Goal: Download file/media

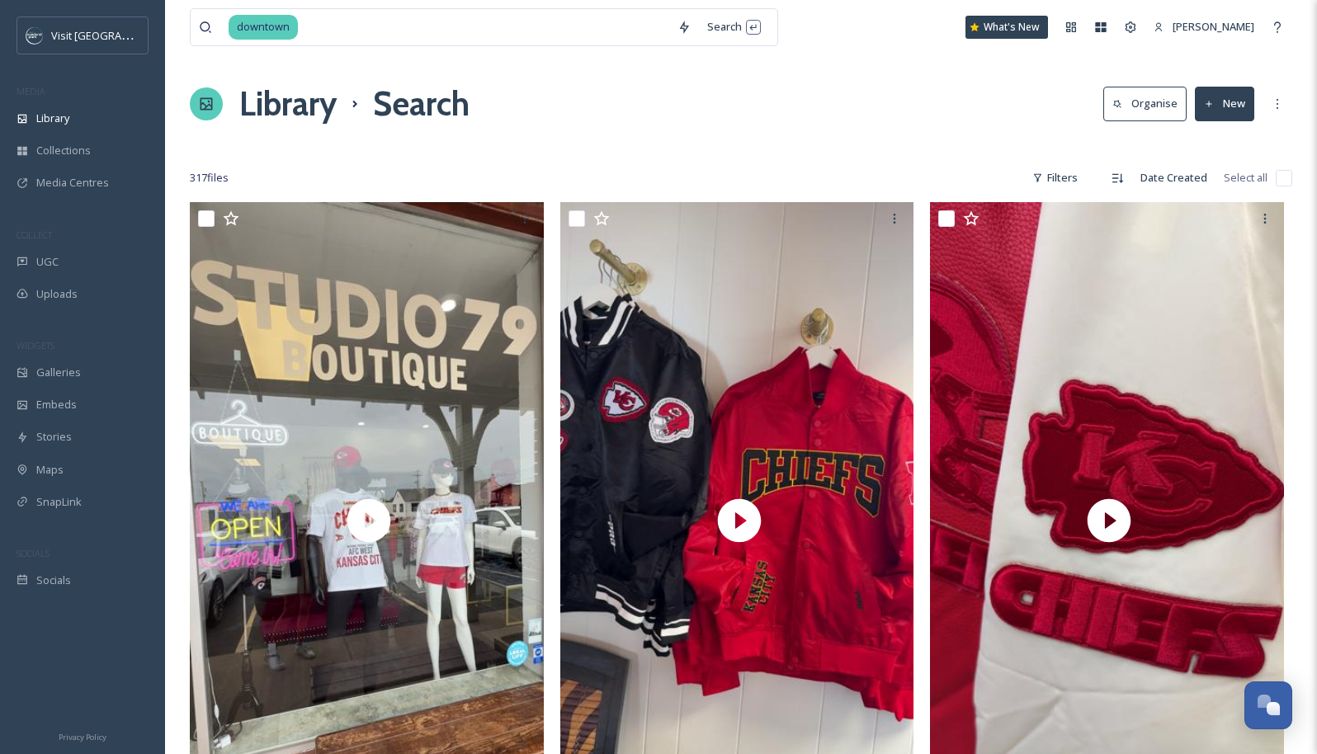
scroll to position [16517, 0]
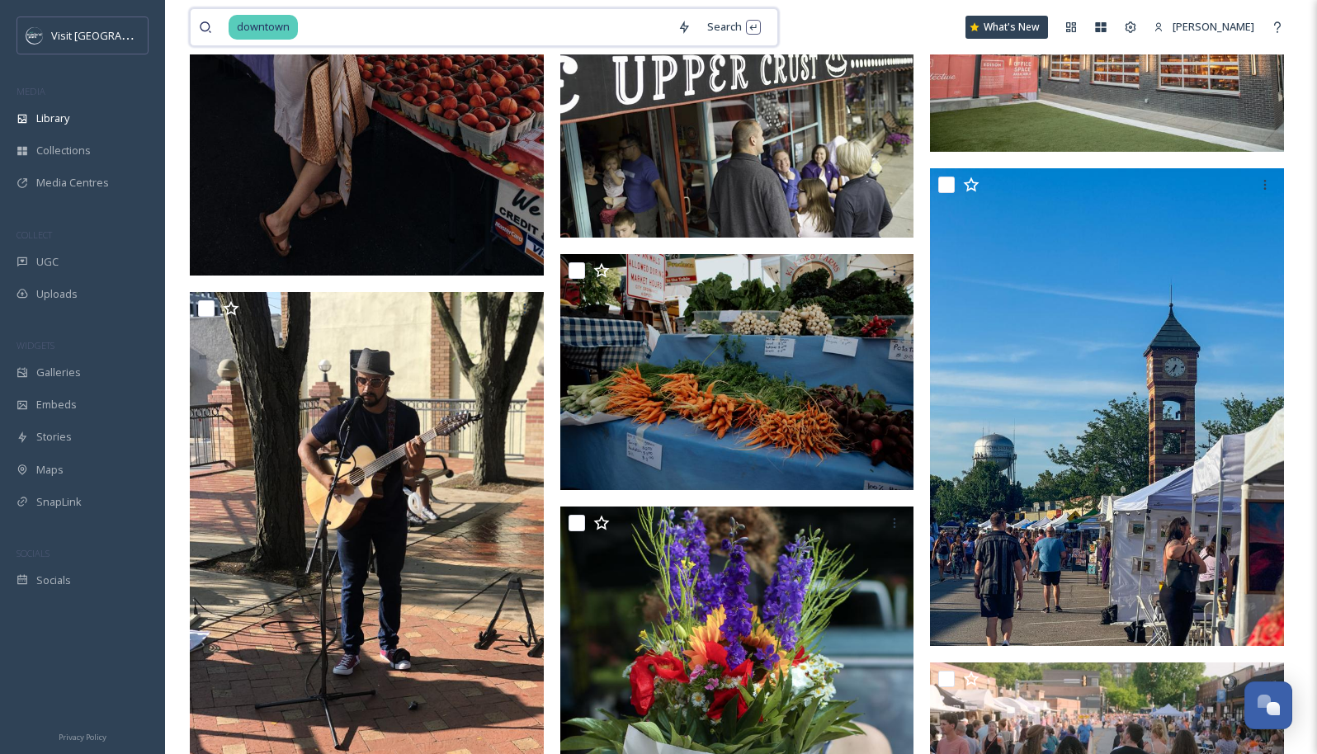
click at [366, 34] on input at bounding box center [485, 27] width 370 height 36
type input "d"
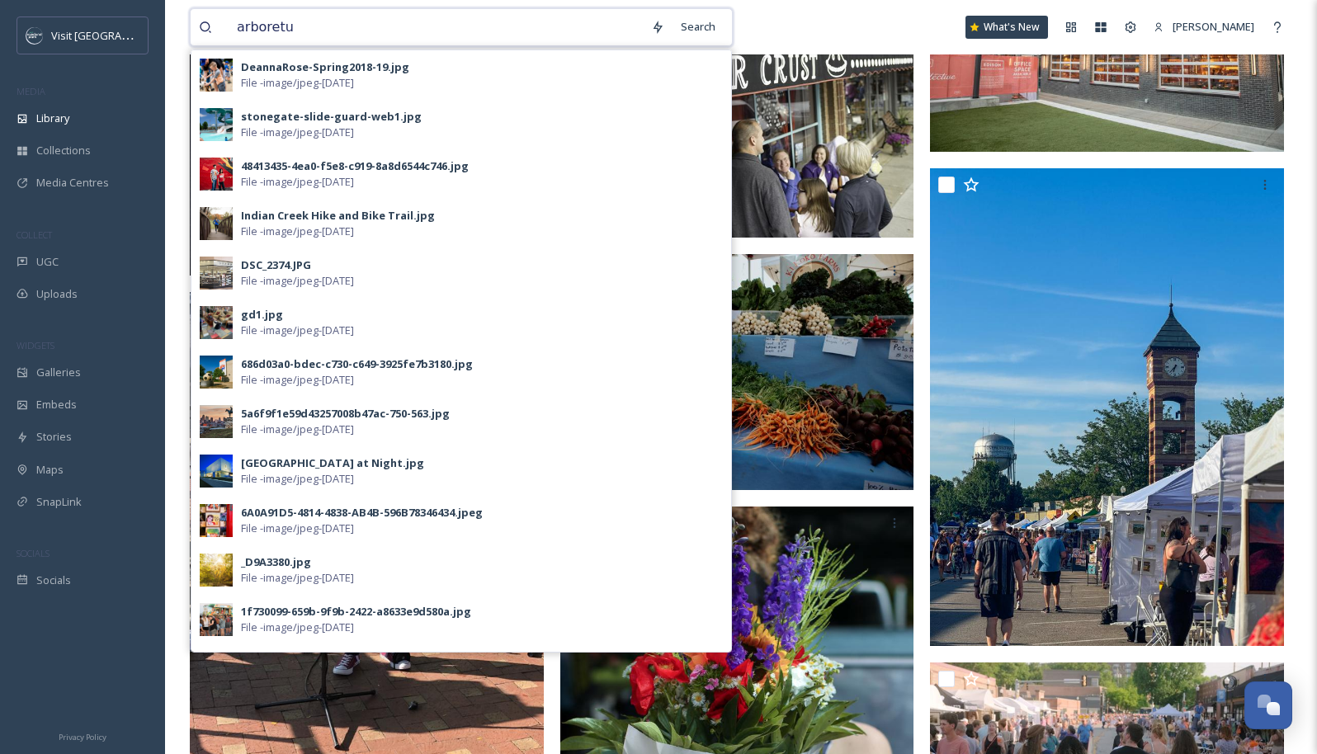
type input "arboretum"
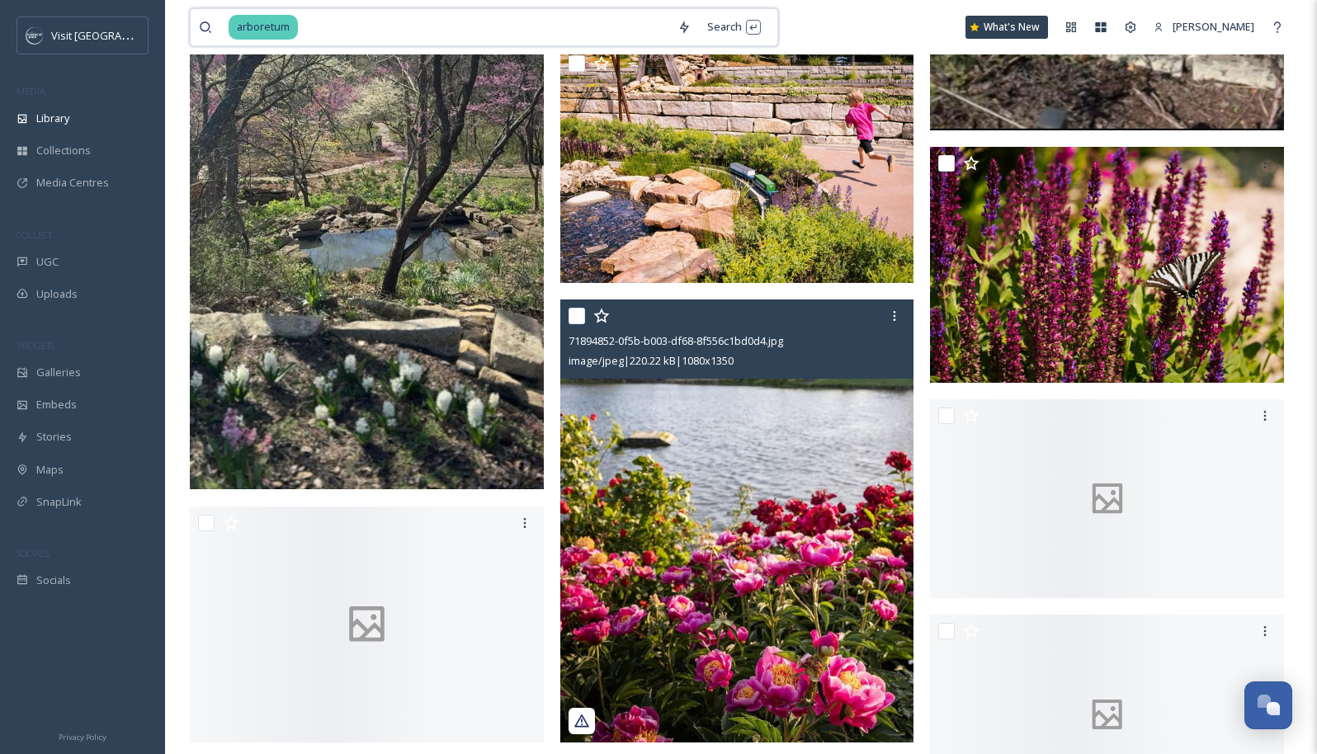
scroll to position [1334, 0]
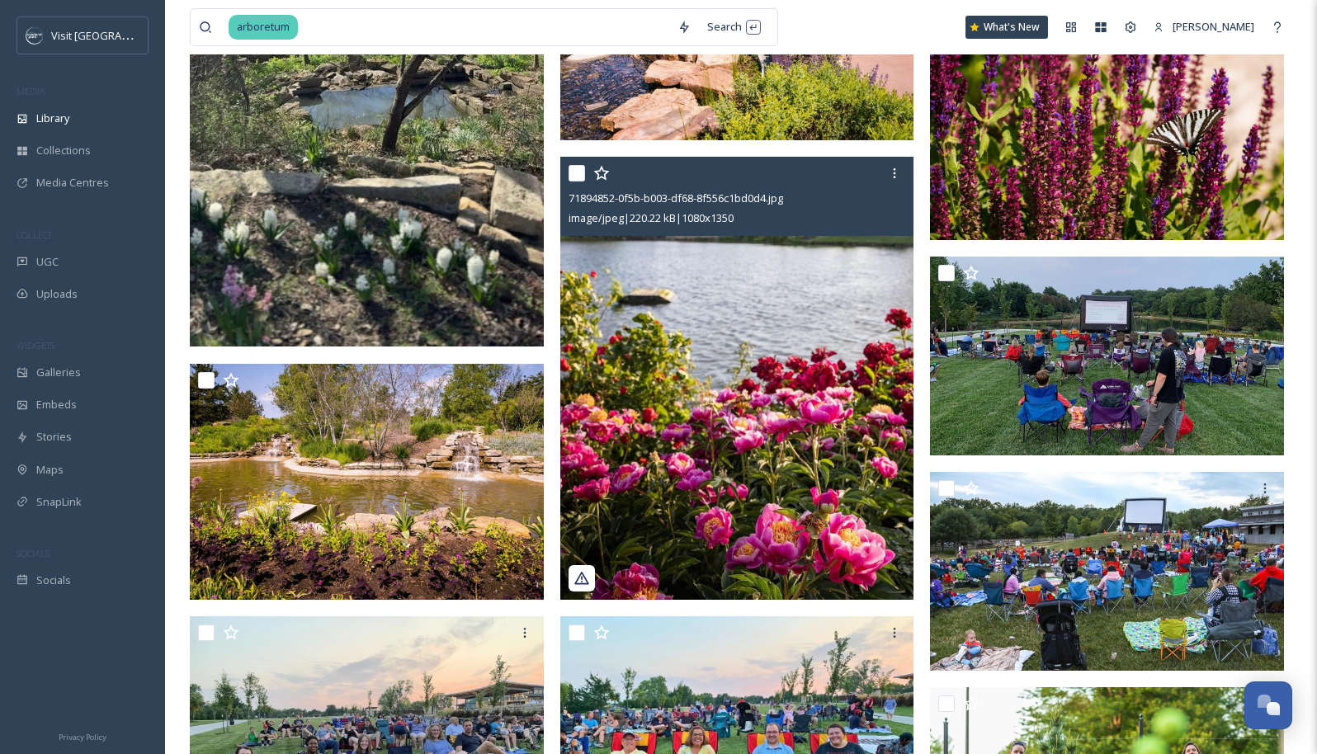
click at [575, 577] on icon at bounding box center [582, 578] width 17 height 17
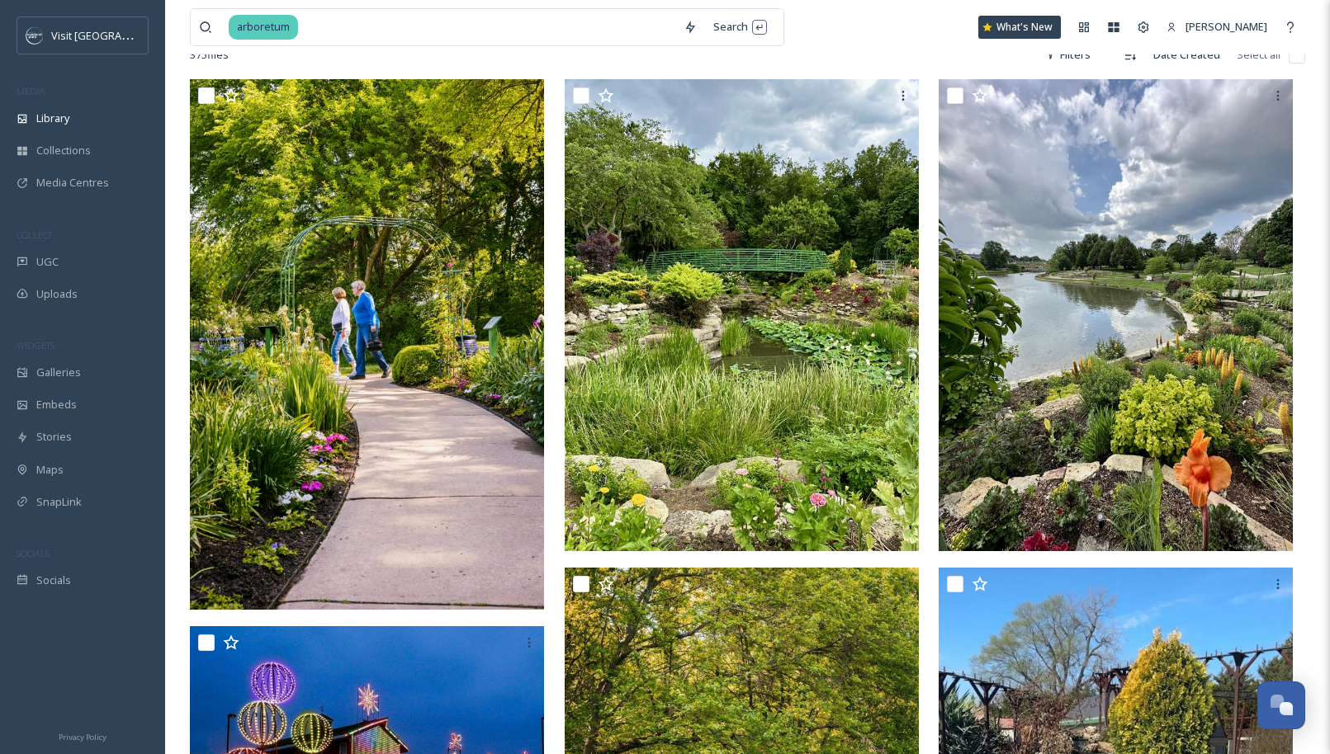
scroll to position [0, 0]
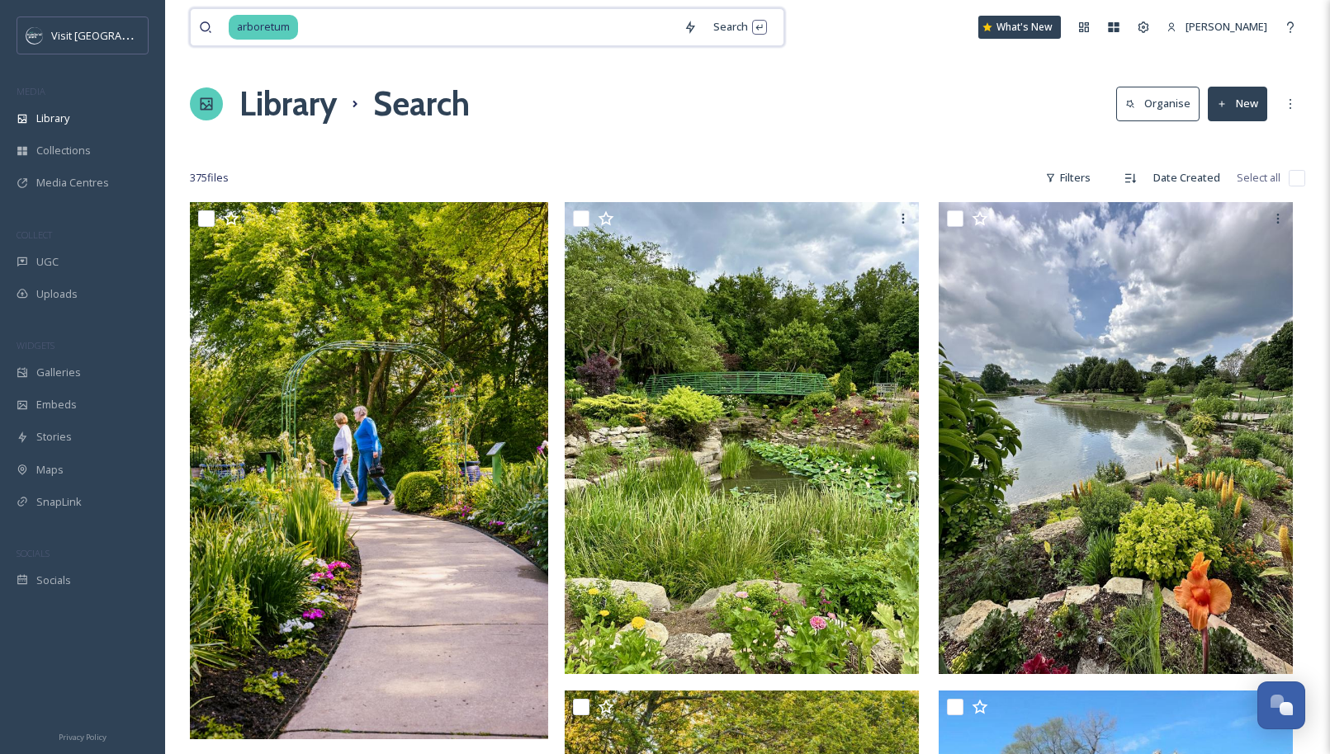
click at [371, 37] on input at bounding box center [488, 27] width 376 height 36
type input "a"
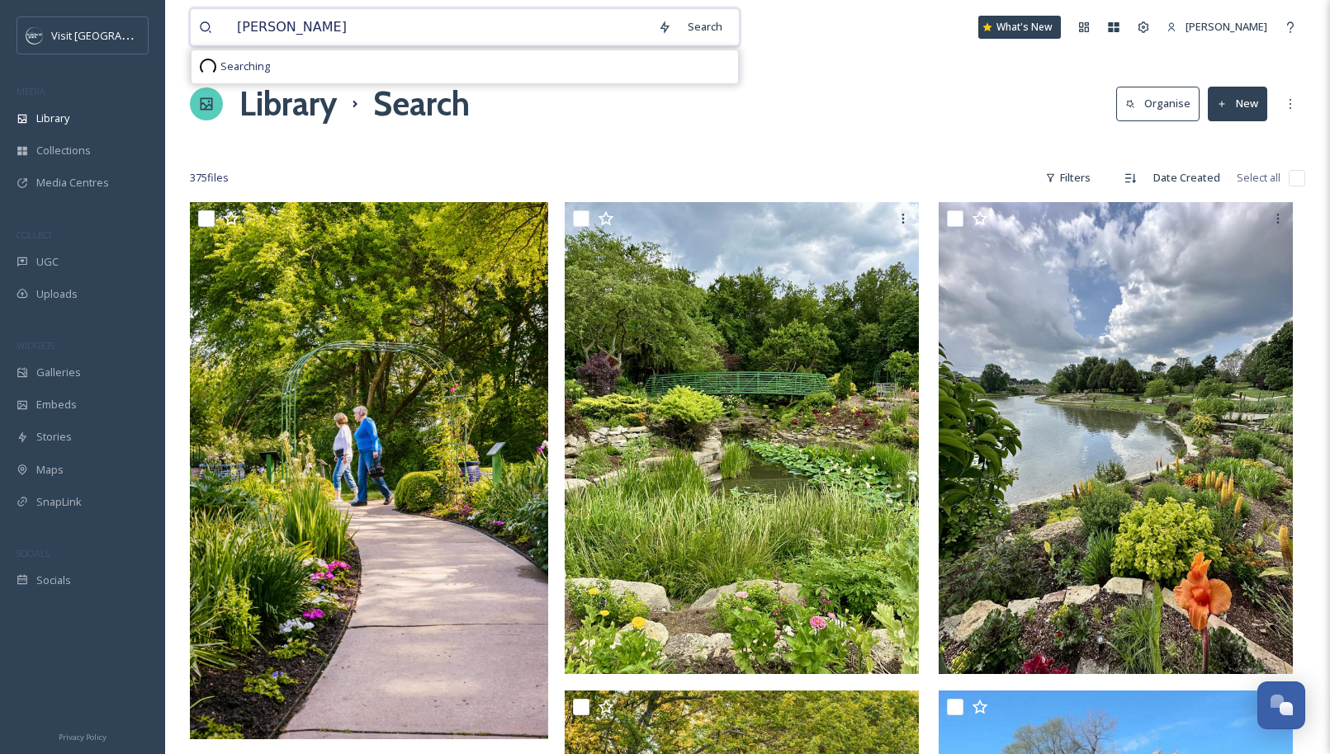
type input "[PERSON_NAME]"
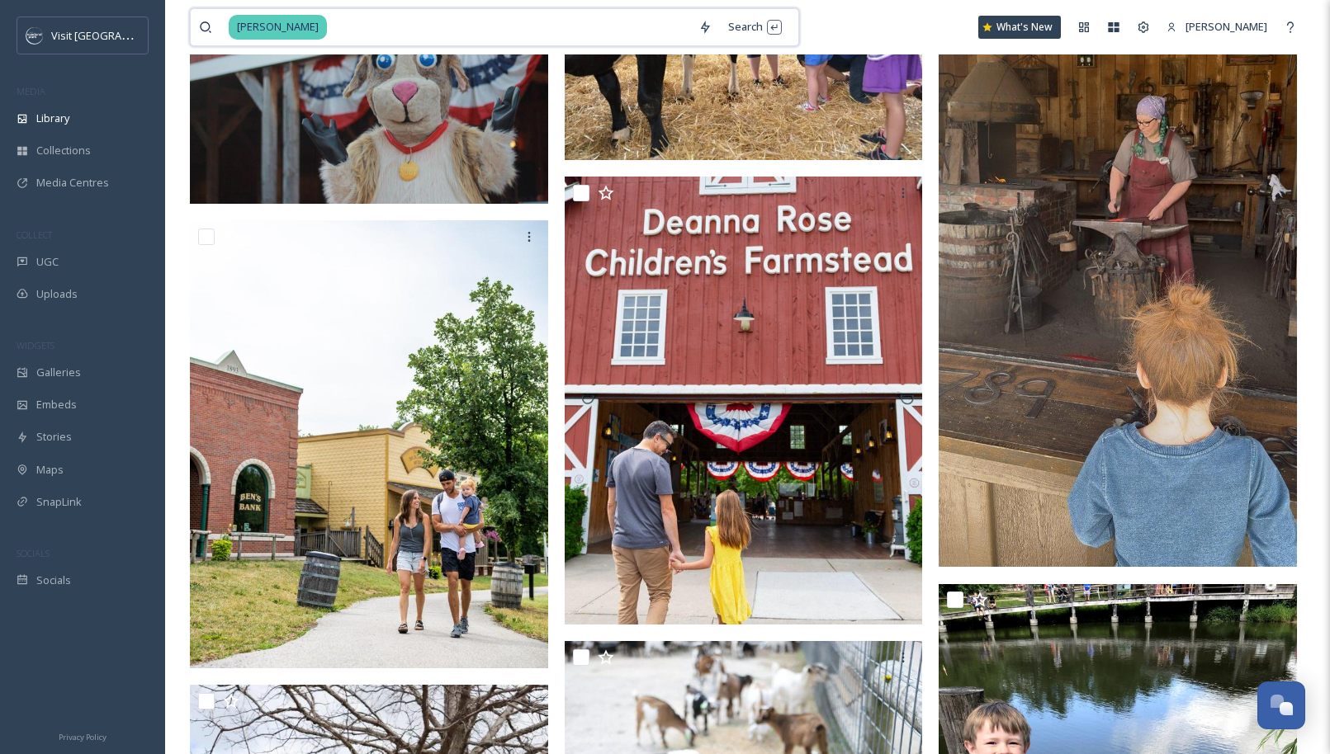
scroll to position [1392, 0]
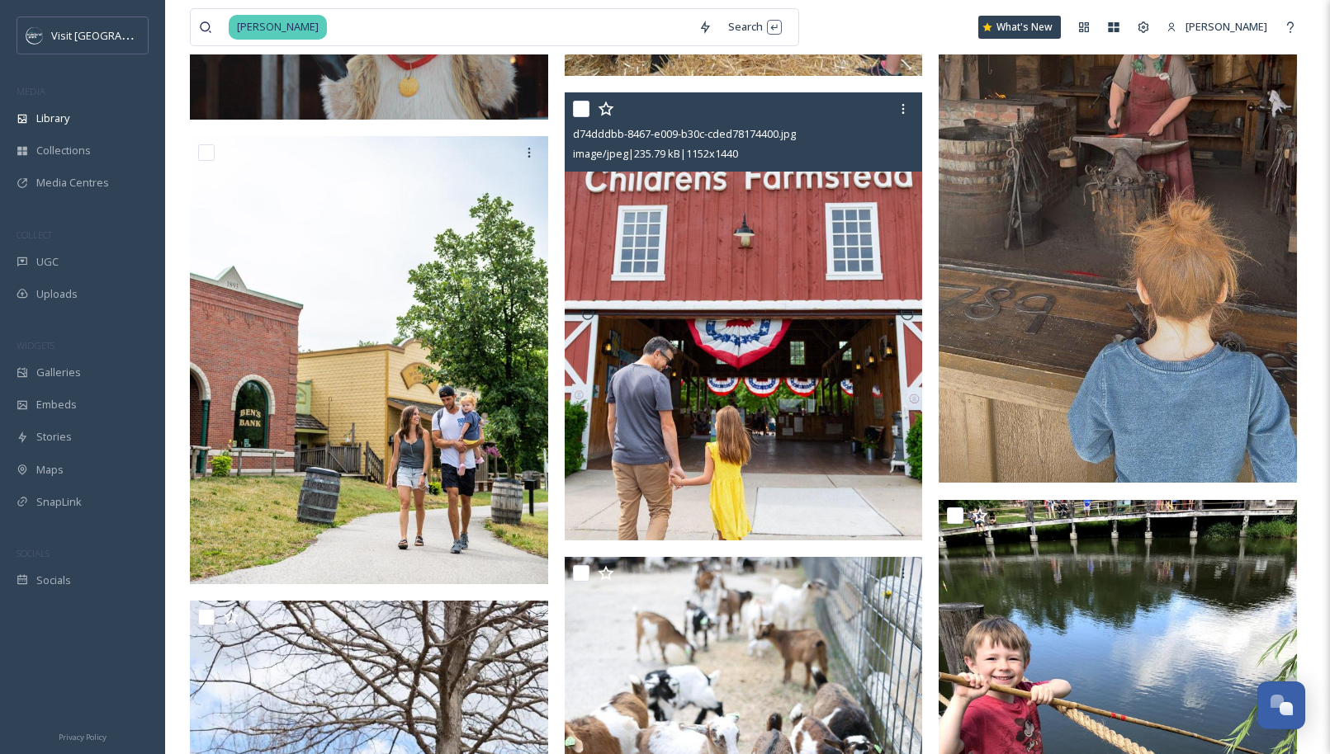
click at [811, 186] on img at bounding box center [744, 316] width 358 height 448
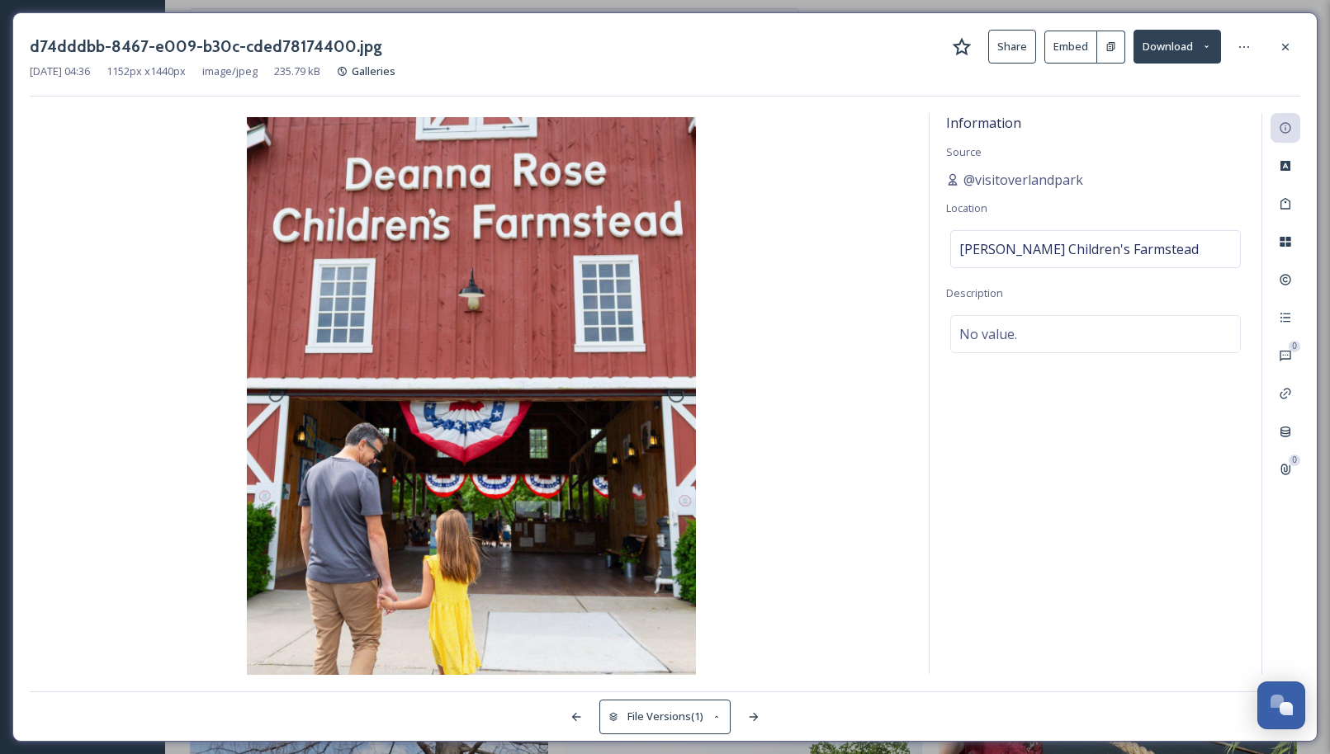
click at [1170, 50] on button "Download" at bounding box center [1177, 47] width 88 height 34
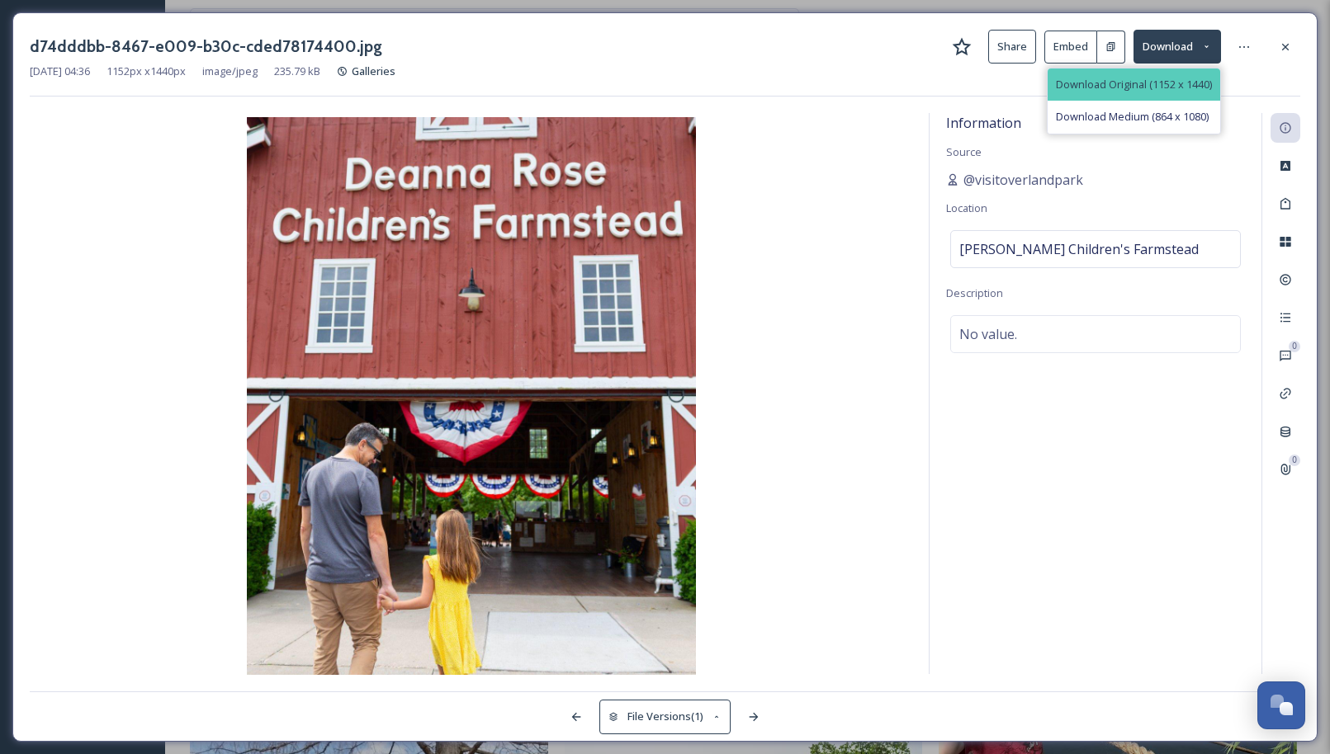
click at [1171, 91] on span "Download Original (1152 x 1440)" at bounding box center [1134, 85] width 156 height 16
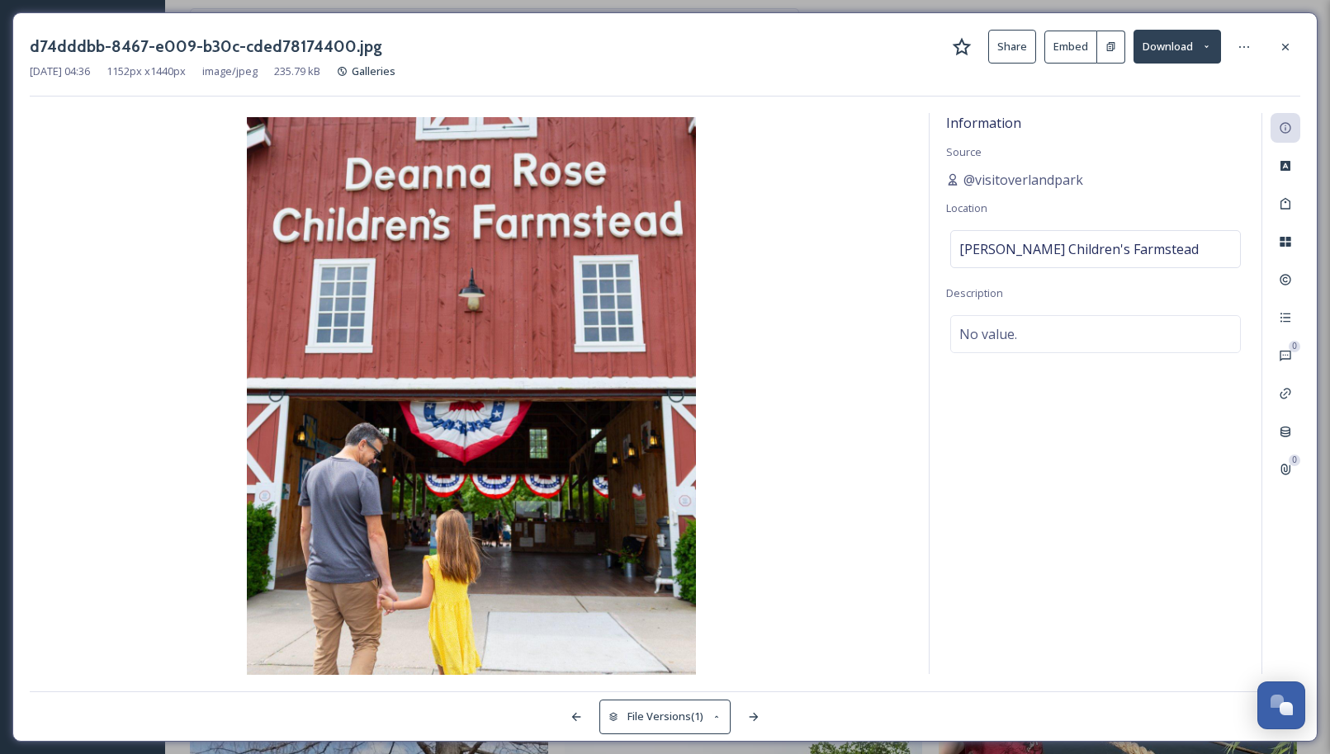
click at [1078, 37] on button "Embed" at bounding box center [1070, 47] width 53 height 33
